Goal: Obtain resource: Download file/media

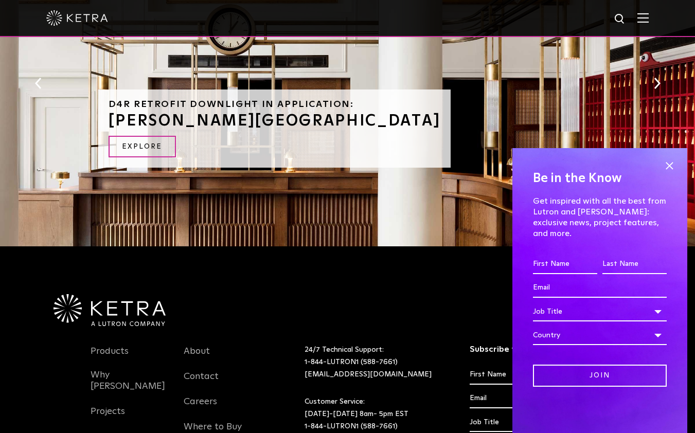
scroll to position [538, 0]
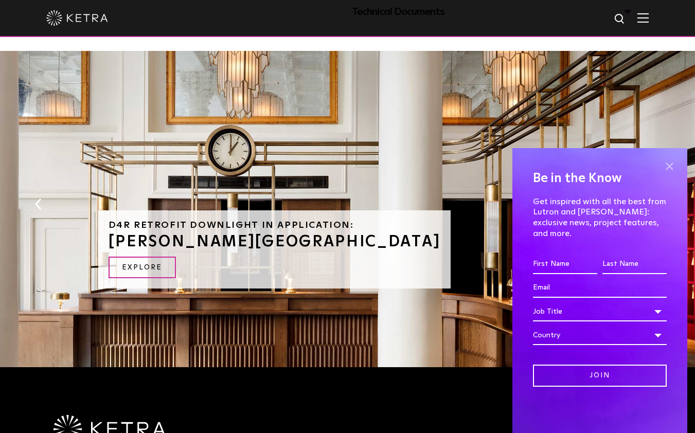
click at [670, 174] on span at bounding box center [668, 165] width 15 height 15
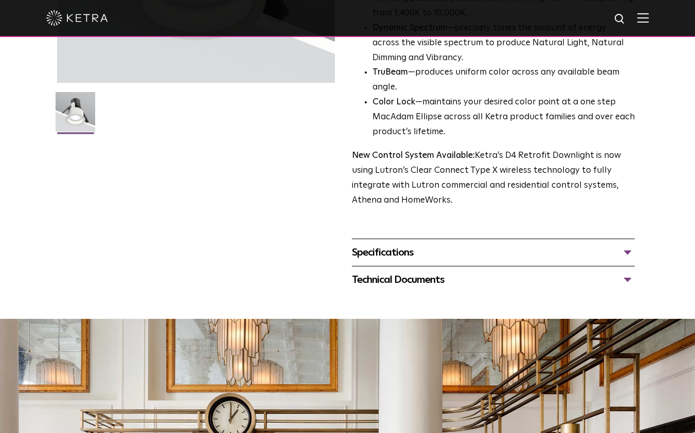
scroll to position [275, 0]
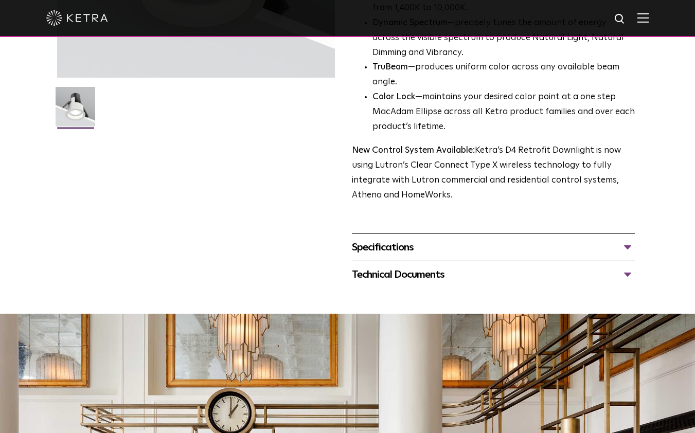
click at [423, 261] on div "Specifications LUMEN OUTPUTS 800 Beam Angles 15, 25, 40, 60, 90 CONTROL Lutron …" at bounding box center [493, 247] width 283 height 27
click at [378, 256] on div "Specifications" at bounding box center [493, 247] width 283 height 16
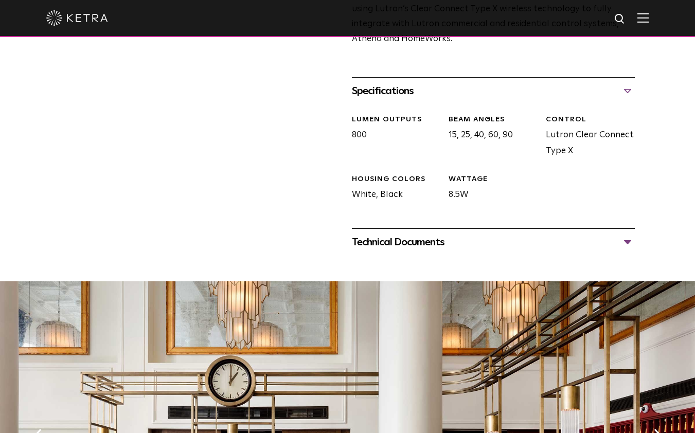
scroll to position [440, 0]
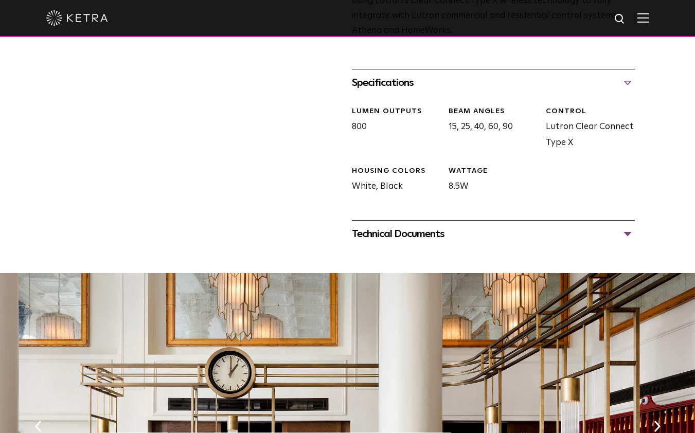
click at [417, 242] on div "Technical Documents" at bounding box center [493, 234] width 283 height 16
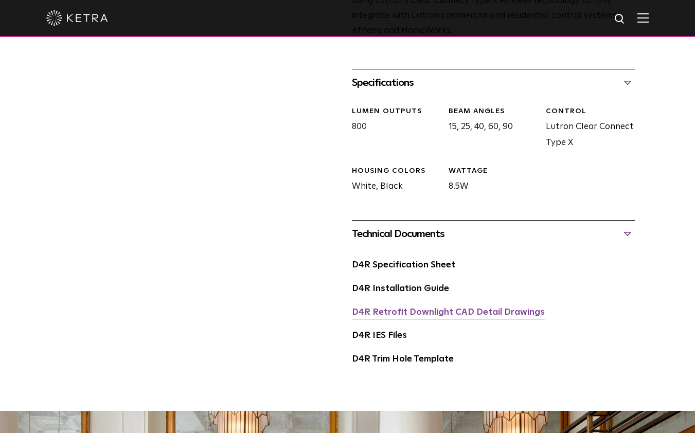
click at [422, 317] on link "D4R Retrofit Downlight CAD Detail Drawings" at bounding box center [448, 312] width 193 height 9
click at [427, 270] on link "D4R Specification Sheet" at bounding box center [403, 265] width 103 height 9
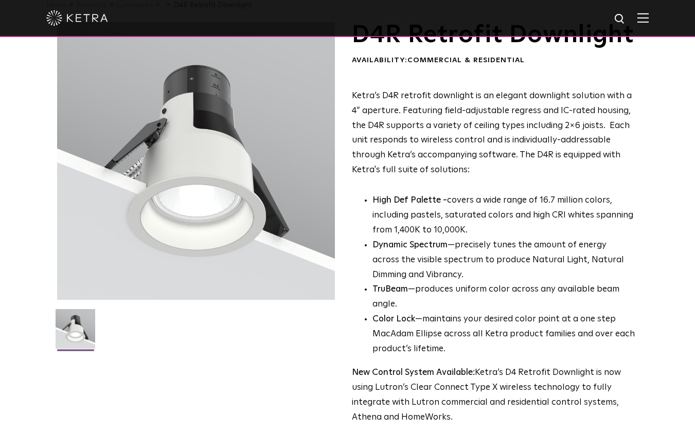
scroll to position [0, 0]
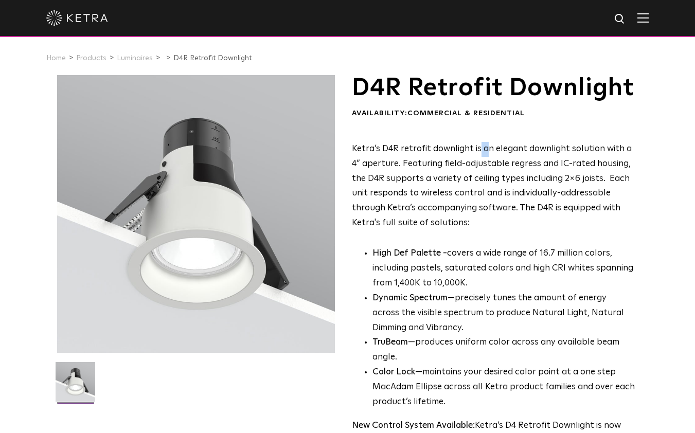
drag, startPoint x: 477, startPoint y: 178, endPoint x: 483, endPoint y: 176, distance: 5.9
click at [483, 176] on p "Ketra’s D4R retrofit downlight is an elegant downlight solution with a 4” apert…" at bounding box center [493, 186] width 283 height 89
click at [414, 192] on p "Ketra’s D4R retrofit downlight is an elegant downlight solution with a 4” apert…" at bounding box center [493, 186] width 283 height 89
click at [648, 19] on img at bounding box center [642, 18] width 11 height 10
